Goal: Information Seeking & Learning: Learn about a topic

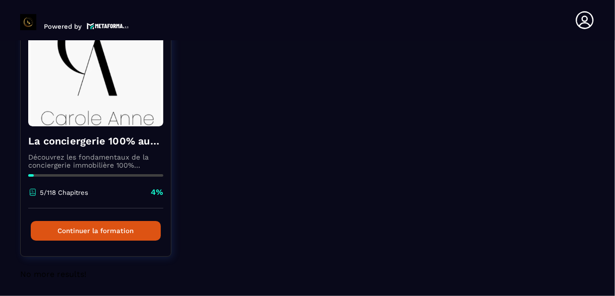
scroll to position [107, 0]
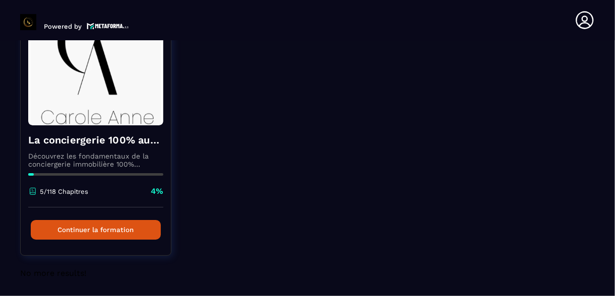
click at [517, 115] on div "La conciergerie 100% automatisée Découvrez les fondamentaux de la conciergerie …" at bounding box center [307, 143] width 574 height 252
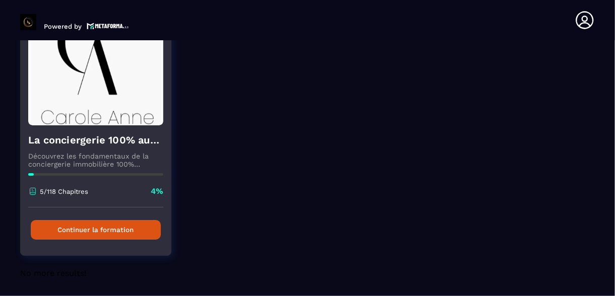
click at [131, 223] on button "Continuer la formation" at bounding box center [96, 230] width 130 height 20
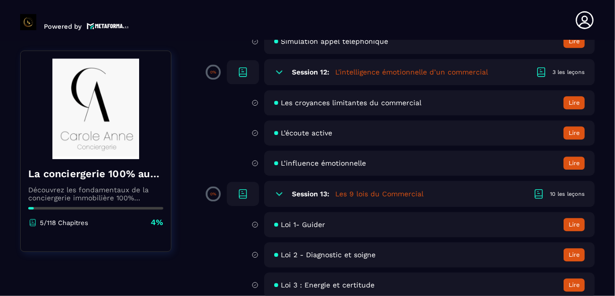
scroll to position [1252, 0]
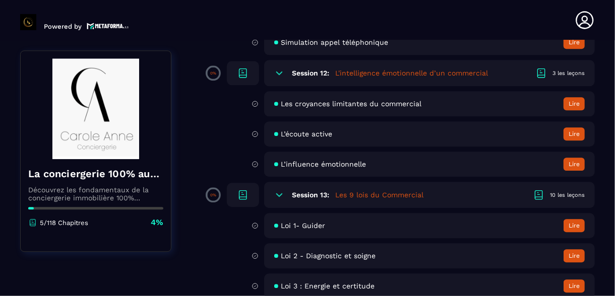
click at [568, 110] on button "Lire" at bounding box center [573, 103] width 21 height 13
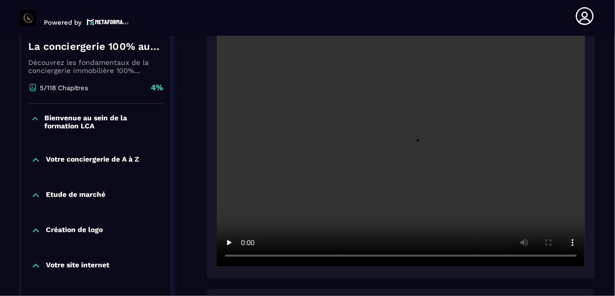
scroll to position [212, 0]
